Goal: Information Seeking & Learning: Learn about a topic

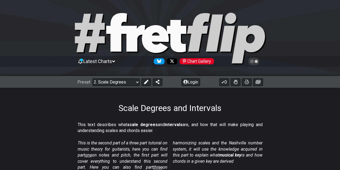
scroll to position [23, 0]
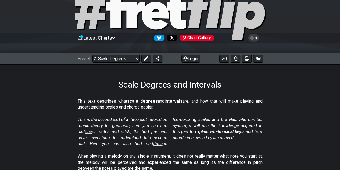
click at [125, 17] on icon at bounding box center [170, 15] width 194 height 54
select select "/welcome"
select select "C"
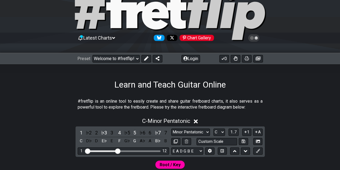
scroll to position [43, 0]
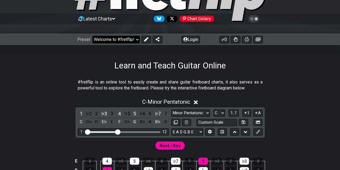
click at [124, 38] on select "Welcome to #fretflip! Initial Preset Custom Preset Minor Pentatonic Major Penta…" at bounding box center [116, 40] width 47 height 8
click at [93, 36] on select "Welcome to #fretflip! Initial Preset Custom Preset Minor Pentatonic Major Penta…" at bounding box center [116, 40] width 47 height 8
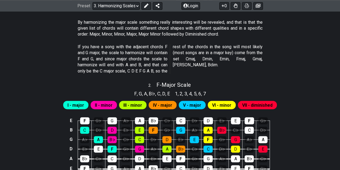
scroll to position [334, 0]
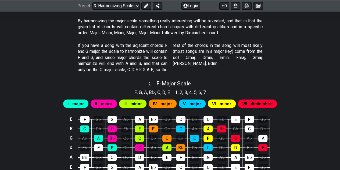
drag, startPoint x: 136, startPoint y: 69, endPoint x: 78, endPoint y: 104, distance: 67.6
click at [78, 104] on span "I - major" at bounding box center [76, 104] width 17 height 8
click at [78, 102] on span "I - major" at bounding box center [76, 104] width 17 height 8
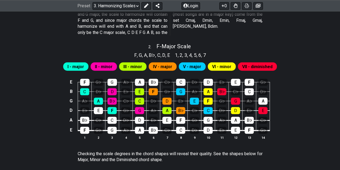
scroll to position [372, 0]
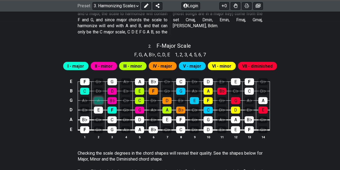
click at [102, 101] on div "A" at bounding box center [98, 100] width 9 height 7
click at [99, 101] on div "A" at bounding box center [98, 100] width 9 height 7
click at [103, 109] on div "E" at bounding box center [98, 109] width 9 height 7
click at [98, 111] on div "E" at bounding box center [98, 109] width 9 height 7
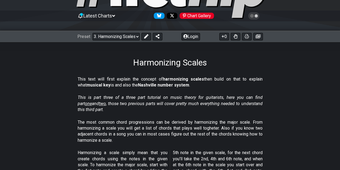
scroll to position [32, 0]
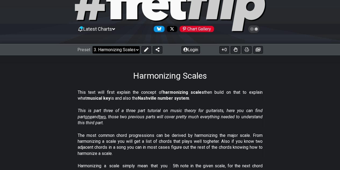
click at [133, 49] on select "Welcome to #fretflip! Initial Preset Custom Preset Minor Pentatonic Major Penta…" at bounding box center [116, 50] width 47 height 8
click at [93, 46] on select "Welcome to #fretflip! Initial Preset Custom Preset Minor Pentatonic Major Penta…" at bounding box center [116, 50] width 47 height 8
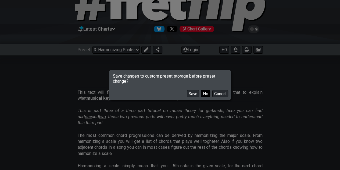
click at [206, 93] on button "No" at bounding box center [205, 93] width 9 height 7
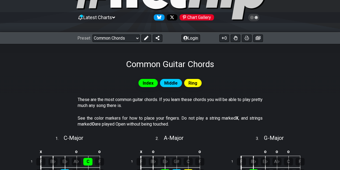
scroll to position [45, 0]
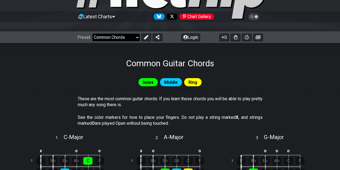
click at [137, 37] on select "Welcome to #fretflip! Initial Preset Custom Preset Minor Pentatonic Major Penta…" at bounding box center [116, 38] width 47 height 8
click at [93, 34] on select "Welcome to #fretflip! Initial Preset Custom Preset Minor Pentatonic Major Penta…" at bounding box center [116, 38] width 47 height 8
select select "/3nps-caged-shapes"
select select "A"
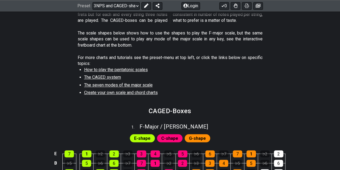
scroll to position [153, 0]
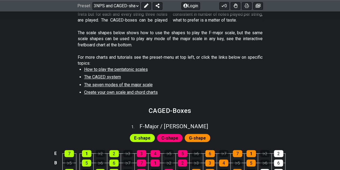
click at [110, 78] on span "The CAGED system" at bounding box center [102, 76] width 37 height 5
select select "/the-caged-system"
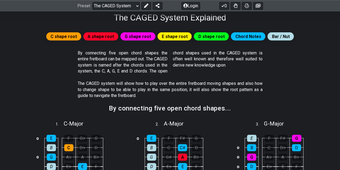
scroll to position [91, 0]
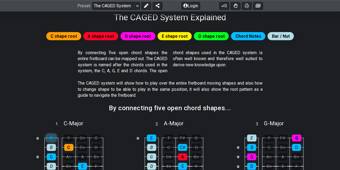
click at [54, 136] on div "E" at bounding box center [51, 137] width 9 height 7
click at [147, 6] on icon at bounding box center [146, 6] width 4 height 4
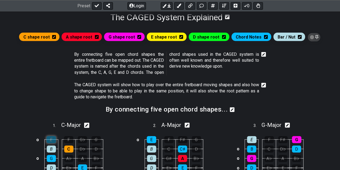
click at [51, 138] on div "E" at bounding box center [51, 139] width 9 height 7
click at [89, 123] on icon at bounding box center [86, 125] width 5 height 5
select select "C"
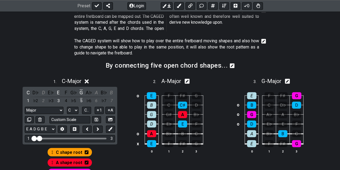
scroll to position [135, 0]
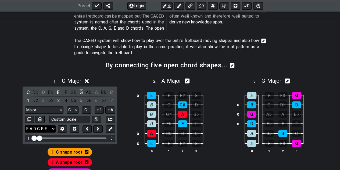
click at [52, 129] on select "E A D G B E E A D G B E E A D G B E B E A D F♯ B A D G C E A D A D G B E E♭ A♭ …" at bounding box center [40, 128] width 31 height 7
select select "D G C F A D"
click at [25, 125] on select "E A D G B E E A D G B E E A D G B E B E A D F♯ B A D G C E A D A D G B E E♭ A♭ …" at bounding box center [40, 128] width 31 height 7
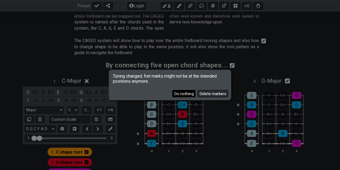
click at [190, 94] on button "Do nothing" at bounding box center [184, 93] width 23 height 7
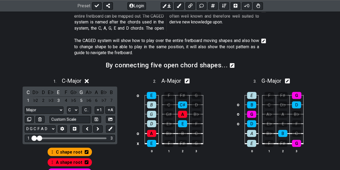
click at [89, 80] on icon at bounding box center [87, 81] width 4 height 6
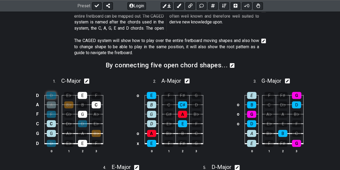
click at [53, 97] on div "D" at bounding box center [51, 95] width 9 height 7
click at [54, 104] on div "A" at bounding box center [51, 104] width 9 height 7
click at [54, 108] on td "F" at bounding box center [51, 109] width 14 height 9
click at [54, 113] on div "F" at bounding box center [51, 114] width 9 height 7
click at [54, 141] on div "D" at bounding box center [51, 143] width 9 height 7
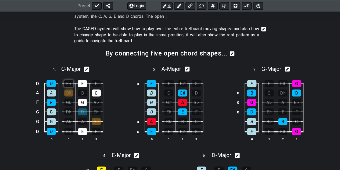
scroll to position [142, 0]
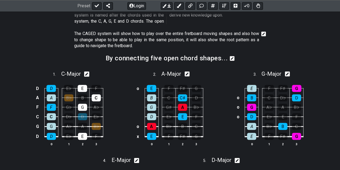
click at [87, 74] on icon at bounding box center [86, 74] width 5 height 5
select select "C"
select select "D G C F A D"
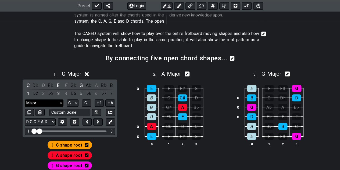
click at [53, 103] on select "Major Major Minor Pentatonic Major Pentatonic Minor Blues Major Blues Major / […" at bounding box center [44, 102] width 39 height 7
click at [75, 101] on select "A♭ A A♯ B♭ B C C♯ D♭ D D♯ E♭ E F F♯ G♭ G G♯" at bounding box center [73, 102] width 12 height 7
click at [66, 123] on button at bounding box center [62, 121] width 9 height 7
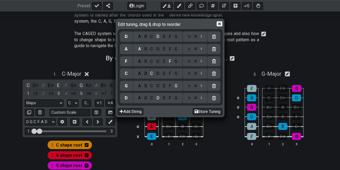
click at [221, 22] on icon at bounding box center [220, 23] width 6 height 5
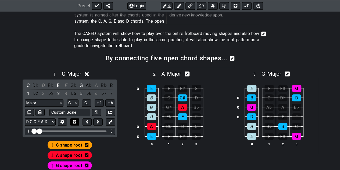
click at [78, 121] on button at bounding box center [74, 121] width 9 height 7
click at [52, 121] on select "E A D G B E E A D G B E E A D G B E B E A D F♯ B A D G C E A D A D G B E E♭ A♭ …" at bounding box center [40, 121] width 31 height 7
click at [25, 118] on select "E A D G B E E A D G B E E A D G B E B E A D F♯ B A D G C E A D A D G B E E♭ A♭ …" at bounding box center [40, 121] width 31 height 7
click at [45, 103] on select "Major Major Minor Pentatonic Major Pentatonic Minor Blues Major Blues Major / […" at bounding box center [44, 102] width 39 height 7
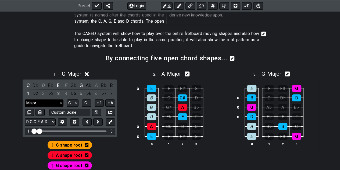
select select "Major Pentatonic"
click at [25, 99] on select "Major Major Minor Pentatonic Major Pentatonic Minor Blues Major Blues Major / […" at bounding box center [44, 102] width 39 height 7
click at [132, 90] on div "o E F F♯ G B C C♯ D G G♯ A B♭ D E♭ E F o A B♭ B C x E F F♯ G 0 1 2 3" at bounding box center [170, 116] width 97 height 76
click at [102, 76] on icon at bounding box center [101, 74] width 4 height 6
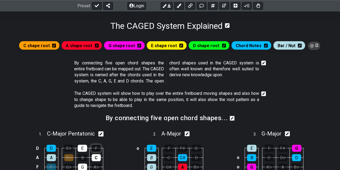
scroll to position [82, 0]
